Goal: Ask a question

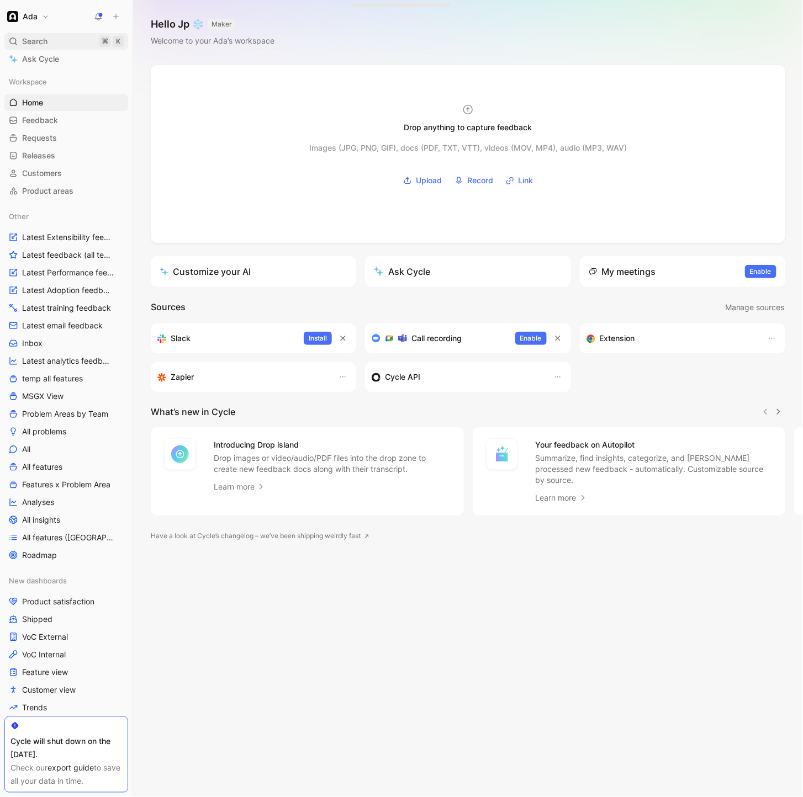
click at [44, 44] on span "Search" at bounding box center [34, 41] width 25 height 13
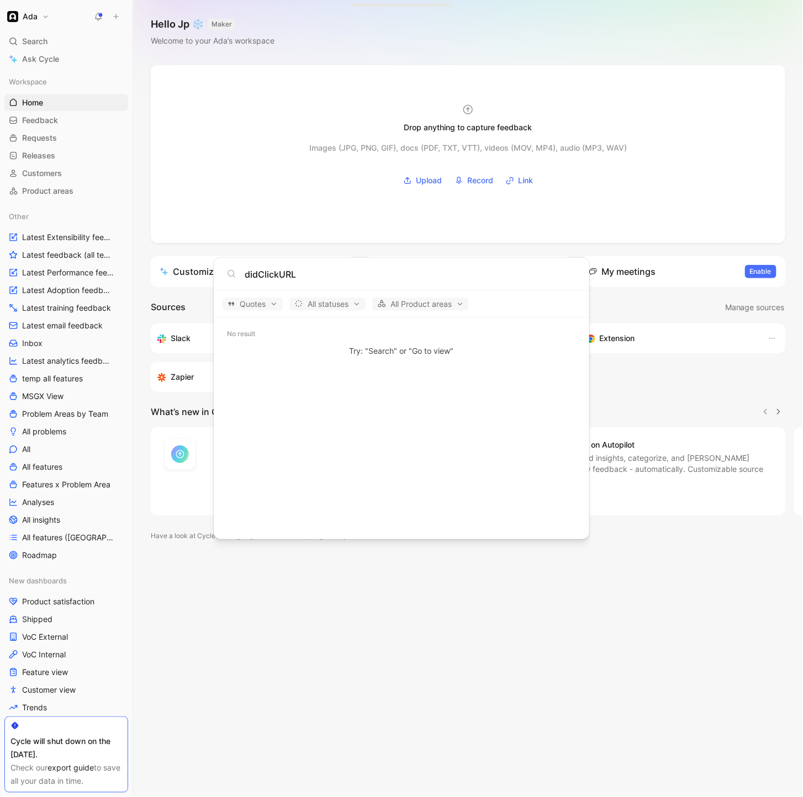
type input "didClickURL"
click at [35, 45] on body "Ada Search ⌘ K Ask Cycle Workspace Home G then H Feedback G then F Requests G t…" at bounding box center [401, 398] width 803 height 797
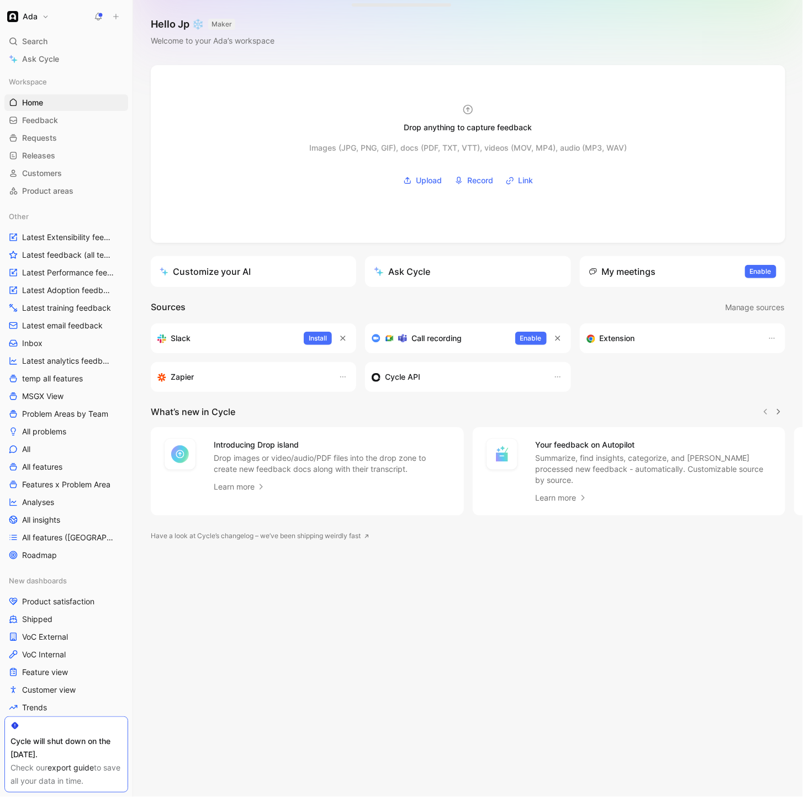
click at [35, 45] on span "Search" at bounding box center [34, 41] width 25 height 13
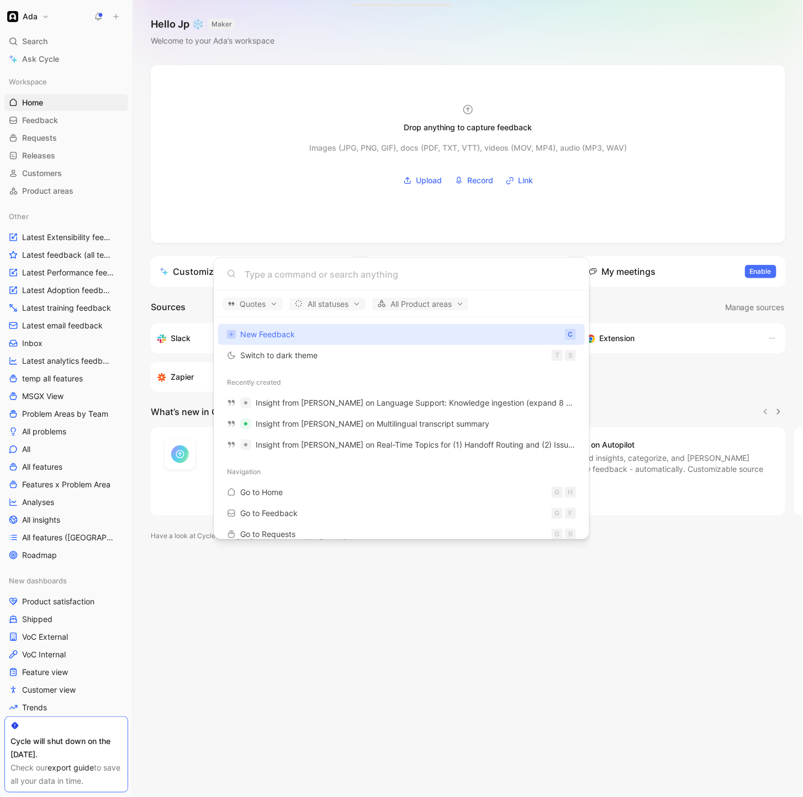
click at [197, 716] on body "Ada Search ⌘ K Ask Cycle Workspace Home G then H Feedback G then F Requests G t…" at bounding box center [401, 398] width 803 height 797
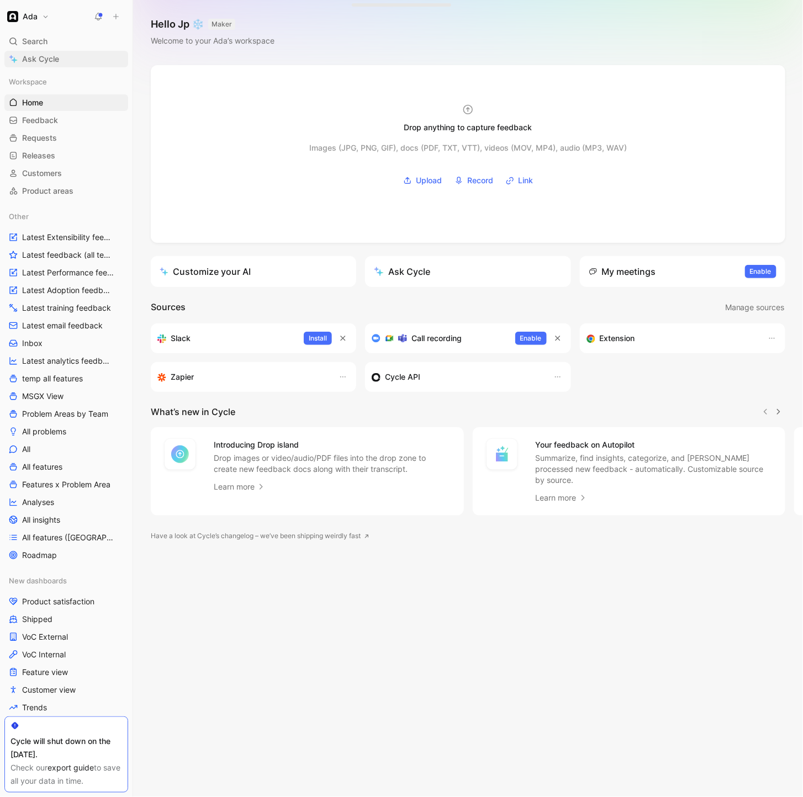
click at [60, 61] on link "Ask Cycle" at bounding box center [66, 59] width 124 height 17
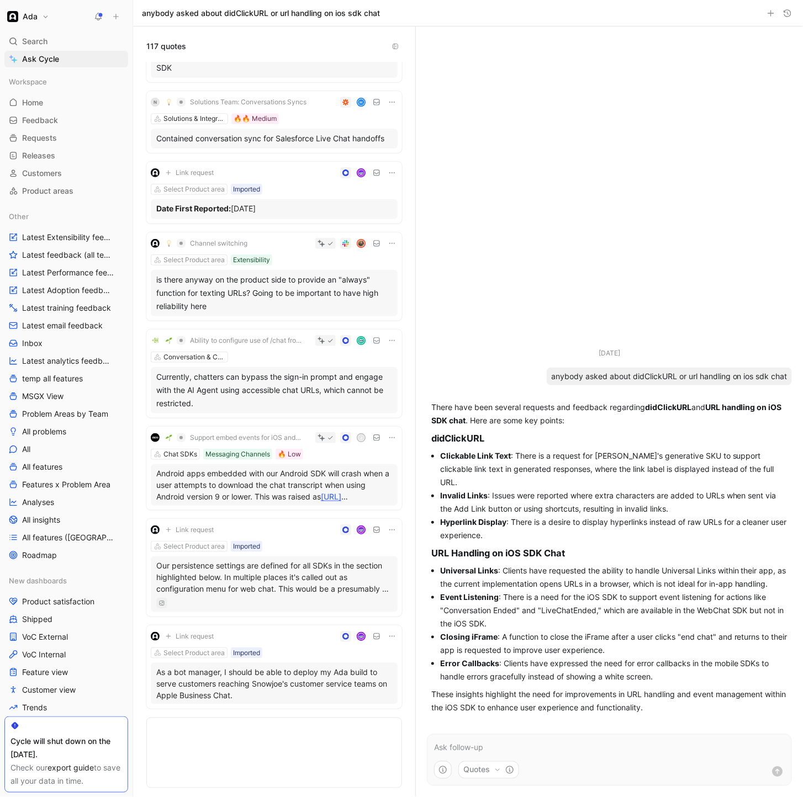
scroll to position [8575, 0]
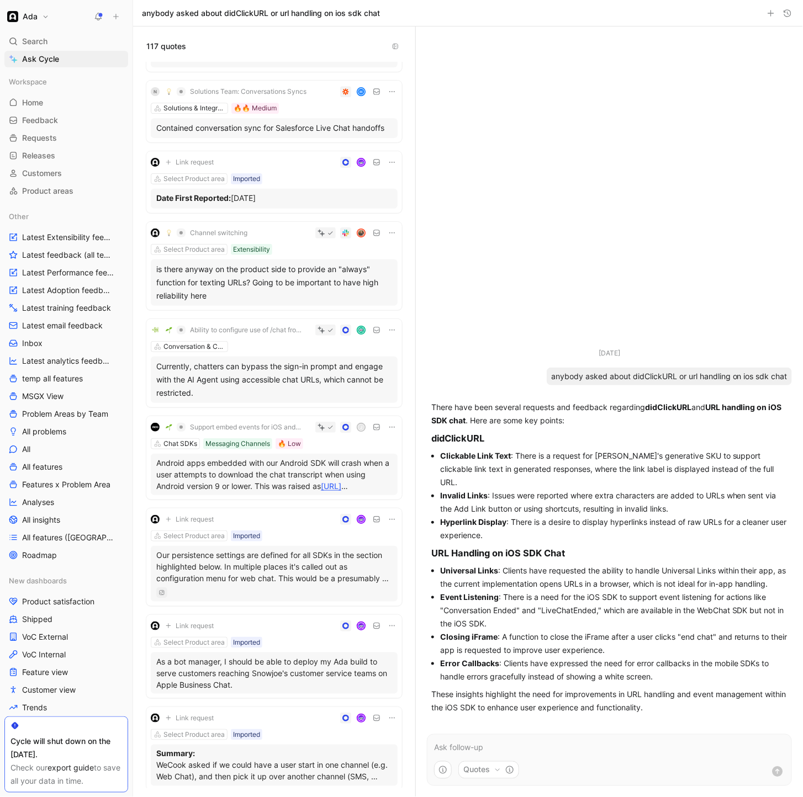
click at [501, 749] on p at bounding box center [609, 748] width 351 height 13
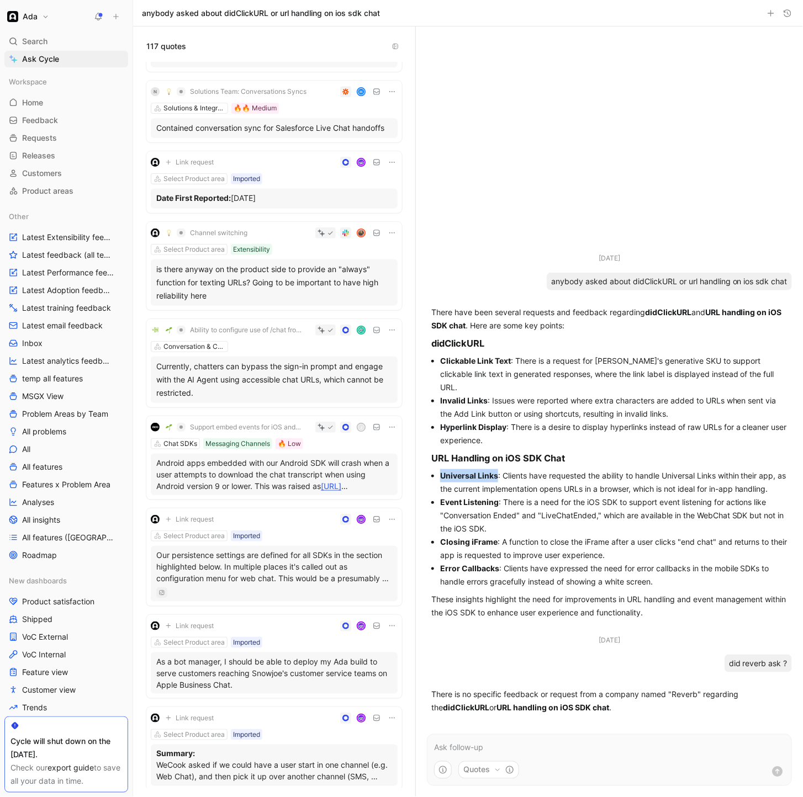
drag, startPoint x: 441, startPoint y: 476, endPoint x: 496, endPoint y: 477, distance: 55.2
click at [496, 477] on strong "Universal Links" at bounding box center [469, 475] width 58 height 9
copy strong "Universal Links"
click at [480, 746] on p at bounding box center [609, 748] width 351 height 13
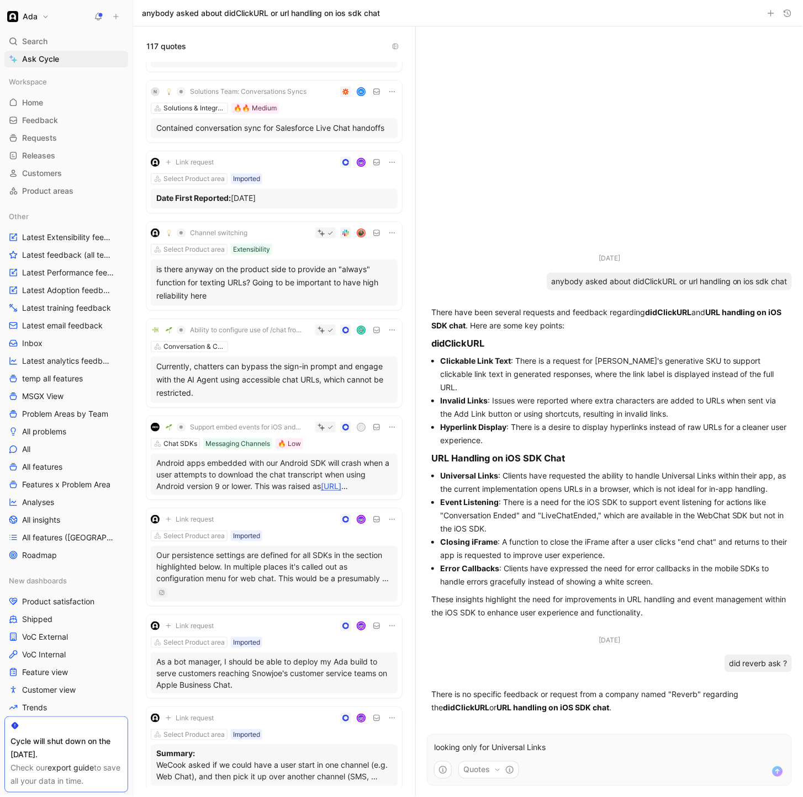
click at [666, 317] on strong "didClickURL" at bounding box center [668, 312] width 46 height 9
copy strong "didClickURL"
click at [599, 753] on p "looking only for Universal Links" at bounding box center [609, 748] width 351 height 13
